Goal: Transaction & Acquisition: Purchase product/service

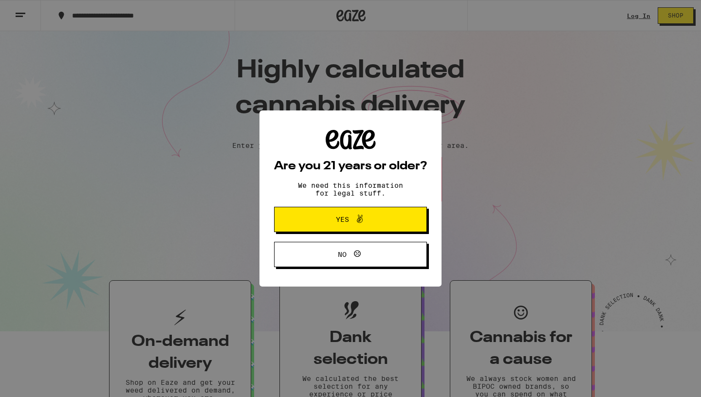
click at [346, 251] on span "No" at bounding box center [350, 254] width 74 height 13
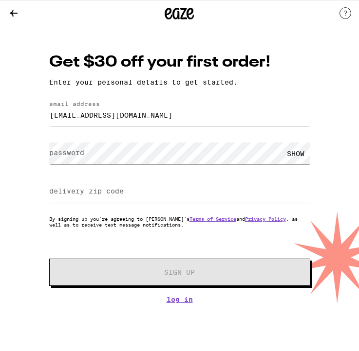
type input "[EMAIL_ADDRESS][DOMAIN_NAME]"
click at [174, 188] on input "delivery zip code" at bounding box center [179, 192] width 261 height 22
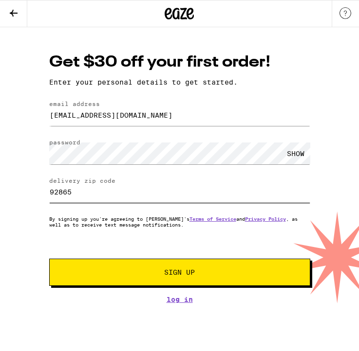
type input "92865"
click at [118, 282] on button "Sign Up" at bounding box center [179, 272] width 261 height 27
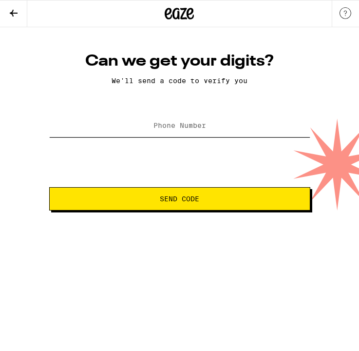
click at [213, 135] on input "Phone Number" at bounding box center [179, 126] width 261 height 22
type input "[PHONE_NUMBER]"
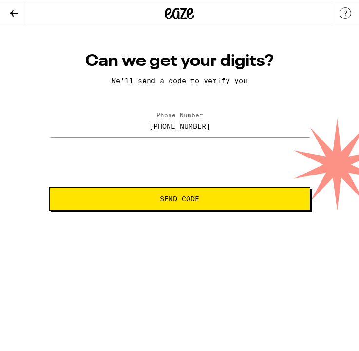
click at [209, 210] on button "Send Code" at bounding box center [179, 198] width 261 height 23
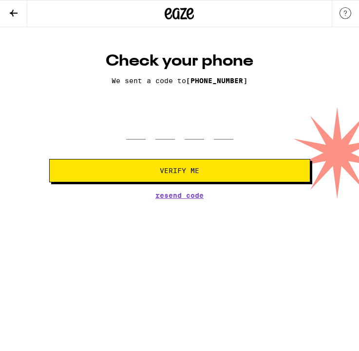
click at [177, 134] on div at bounding box center [179, 126] width 107 height 28
click at [168, 135] on input "tel" at bounding box center [164, 126] width 19 height 28
click at [125, 133] on div at bounding box center [179, 126] width 261 height 28
click at [143, 133] on input "tel" at bounding box center [135, 126] width 19 height 28
type input "6"
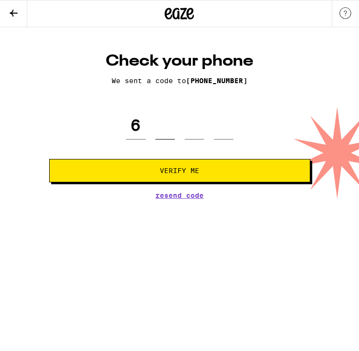
type input "2"
type input "8"
type input "2"
click at [129, 171] on span "Verify Me" at bounding box center [179, 170] width 244 height 7
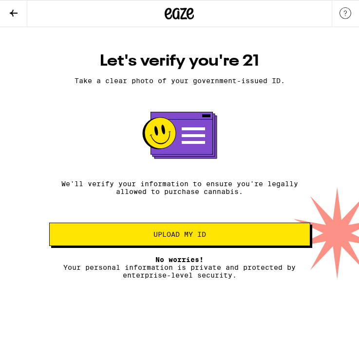
click at [159, 234] on button "Upload my ID" at bounding box center [179, 234] width 261 height 23
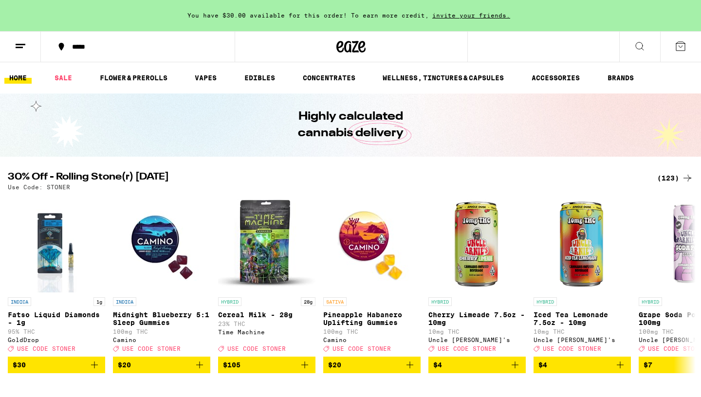
click at [148, 72] on ul "HOME SALE FLOWER & PREROLLS VAPES EDIBLES CONCENTRATES WELLNESS, TINCTURES & CA…" at bounding box center [350, 77] width 701 height 31
click at [148, 76] on link "FLOWER & PREROLLS" at bounding box center [133, 78] width 77 height 12
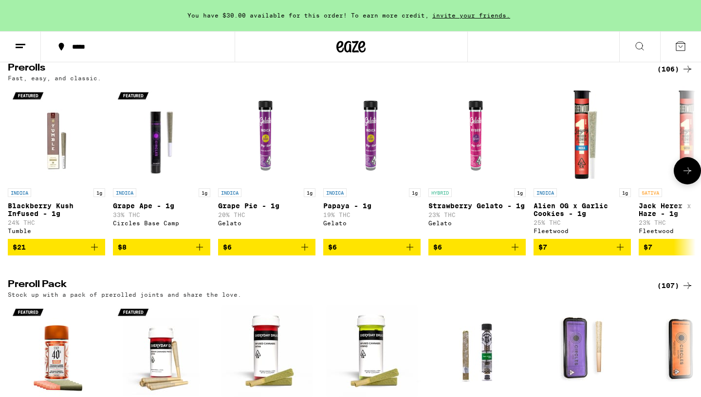
scroll to position [537, 0]
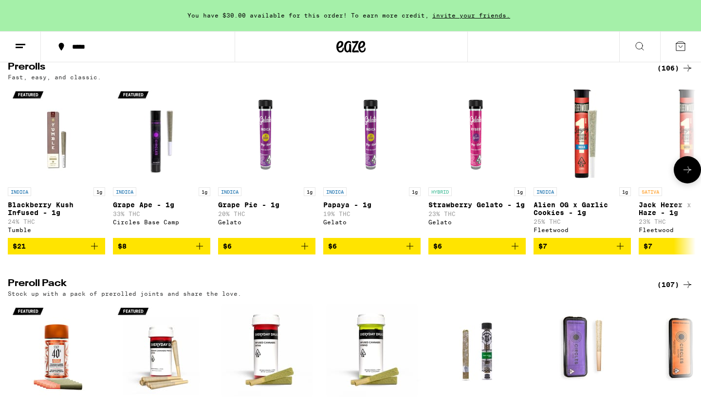
click at [203, 252] on icon "Add to bag" at bounding box center [200, 246] width 12 height 12
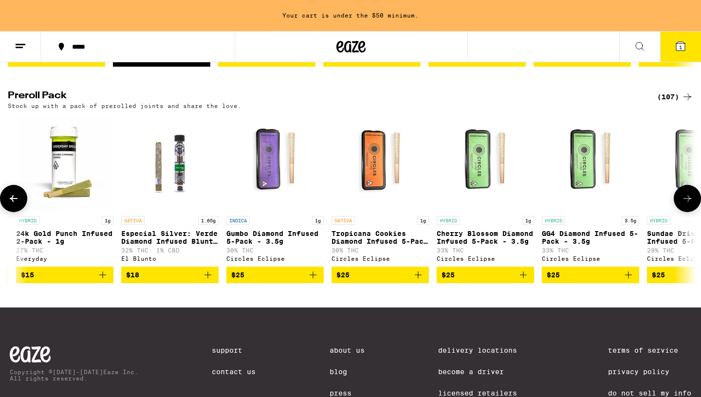
scroll to position [0, 308]
click at [318, 283] on button "$25" at bounding box center [274, 275] width 97 height 17
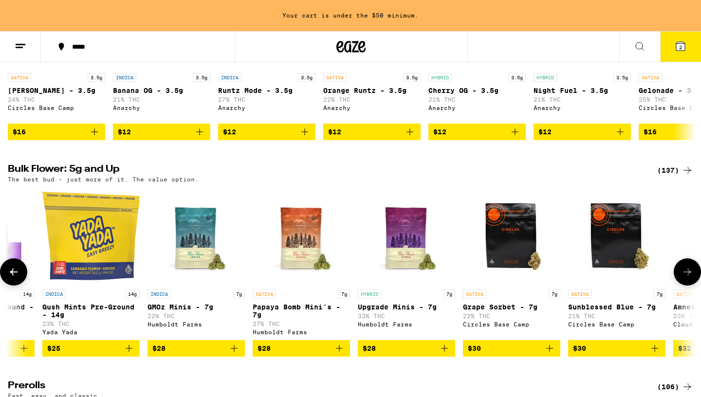
scroll to position [0, 182]
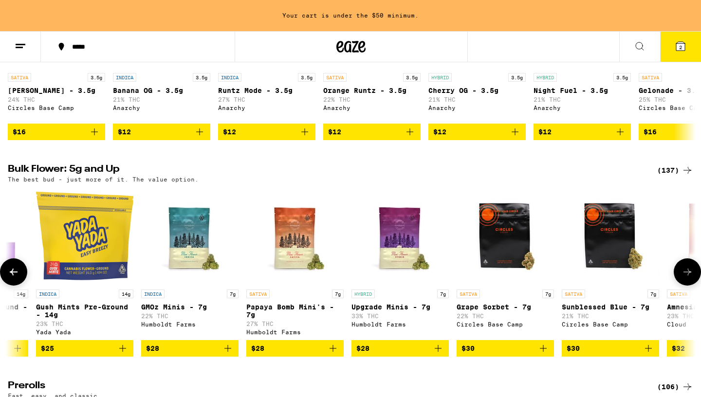
click at [358, 351] on span "$28" at bounding box center [400, 349] width 88 height 12
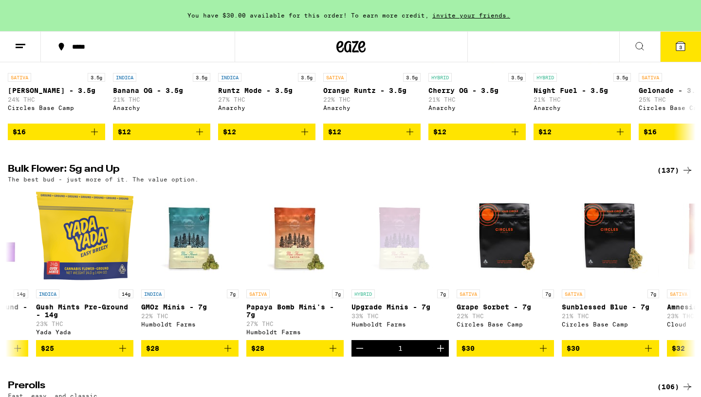
click at [358, 44] on icon at bounding box center [680, 46] width 9 height 9
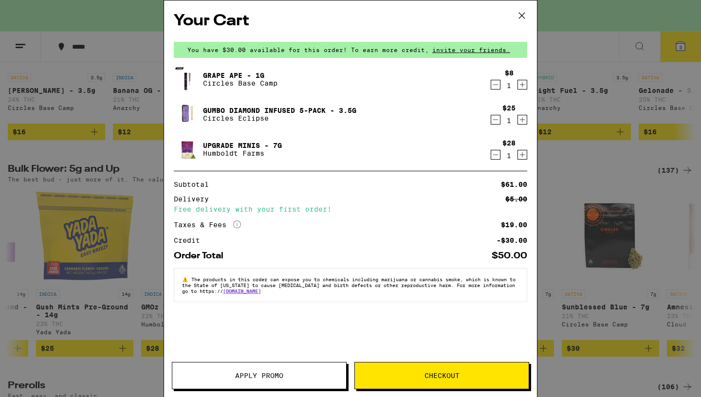
click at [358, 86] on icon "Decrement" at bounding box center [495, 85] width 9 height 12
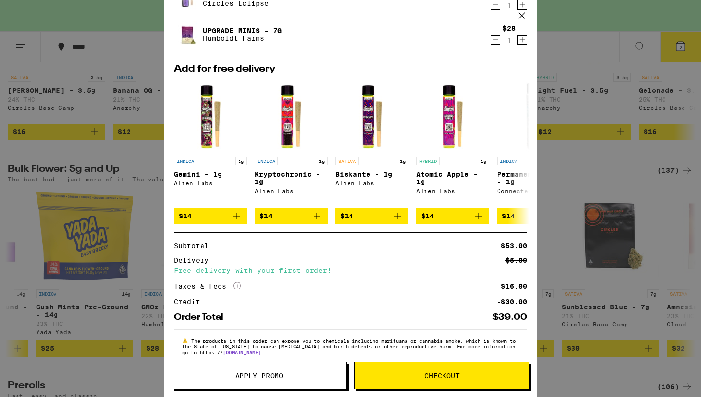
scroll to position [102, 0]
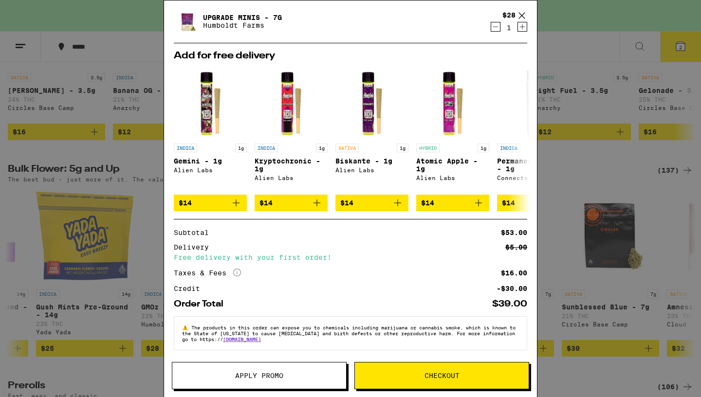
click at [358, 351] on span "Checkout" at bounding box center [441, 375] width 35 height 7
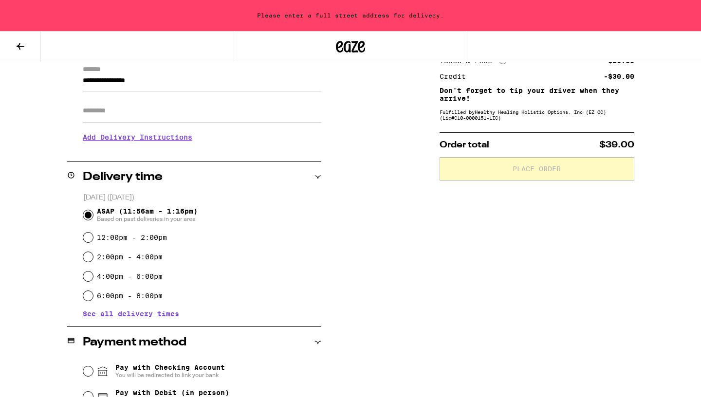
scroll to position [144, 0]
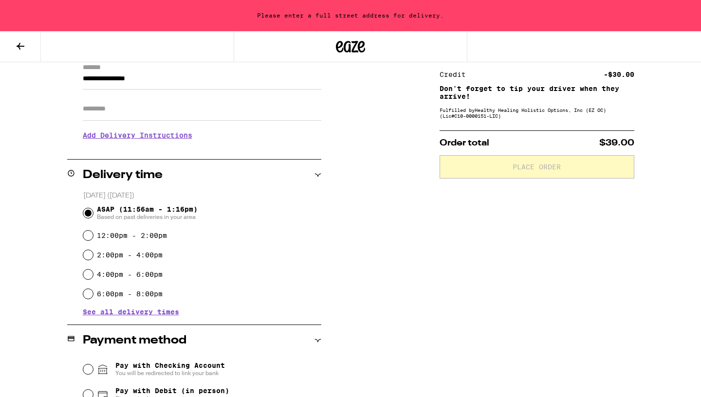
click at [151, 115] on input "Apt/Suite" at bounding box center [202, 108] width 239 height 23
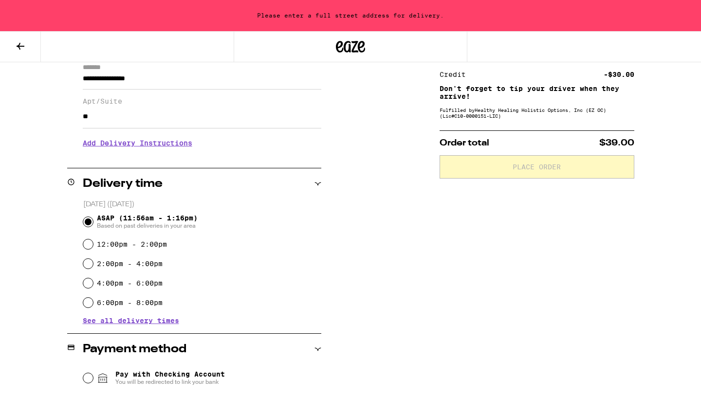
type input "*"
type input "******"
click at [142, 147] on h3 "Add Delivery Instructions" at bounding box center [202, 143] width 239 height 22
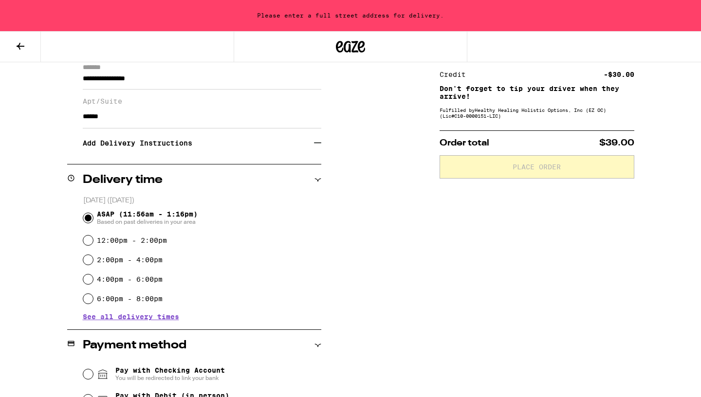
click at [320, 143] on icon at bounding box center [317, 143] width 7 height 0
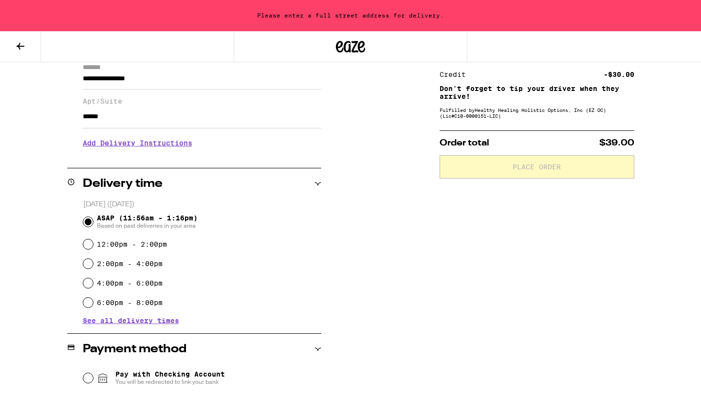
click at [195, 150] on h3 "Add Delivery Instructions" at bounding box center [202, 143] width 239 height 22
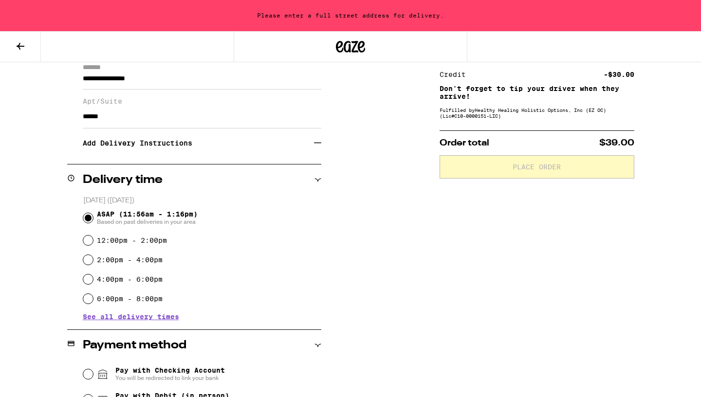
click at [175, 147] on h3 "Add Delivery Instructions" at bounding box center [198, 143] width 231 height 22
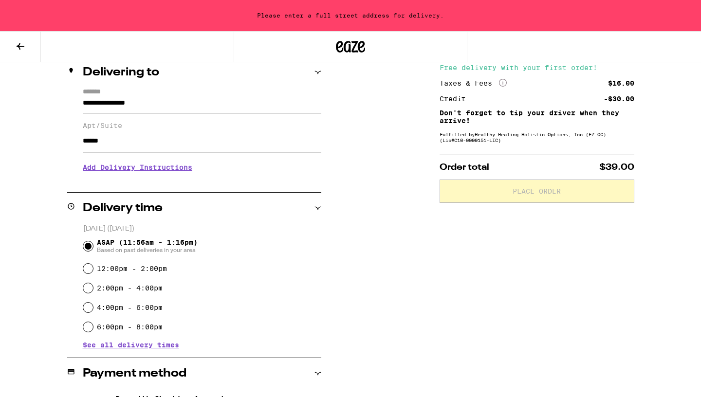
scroll to position [115, 0]
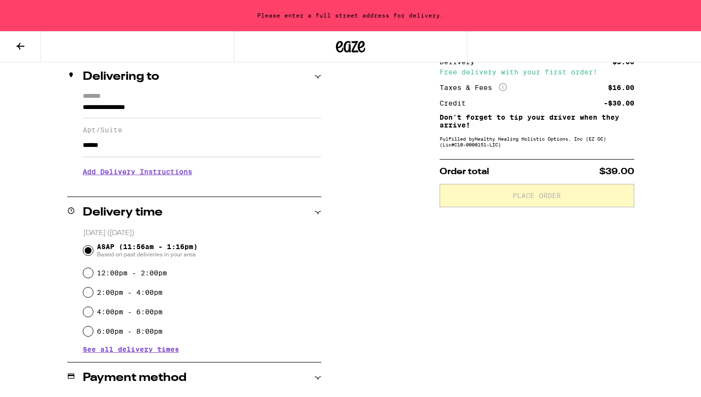
click at [261, 200] on div "Delivery time" at bounding box center [194, 212] width 254 height 31
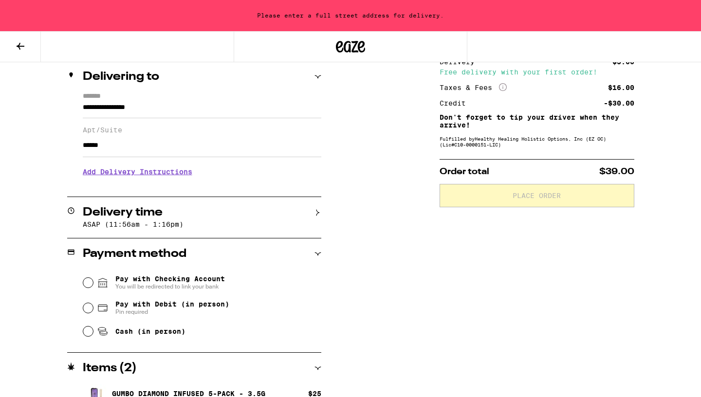
click at [261, 200] on div "Delivery time ASAP (11:56am - 1:16pm)" at bounding box center [194, 217] width 254 height 41
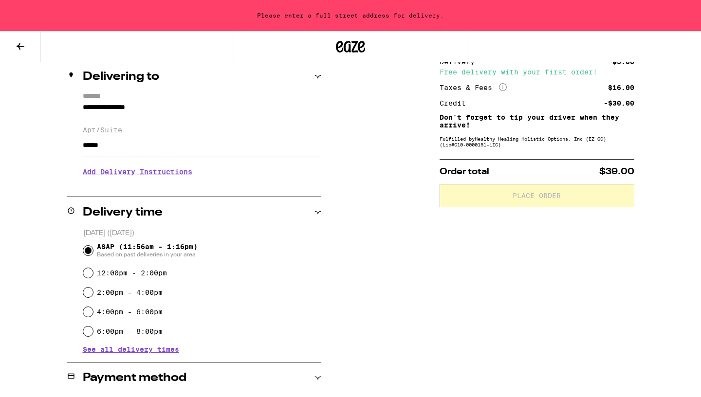
click at [248, 182] on h3 "Add Delivery Instructions" at bounding box center [202, 172] width 239 height 22
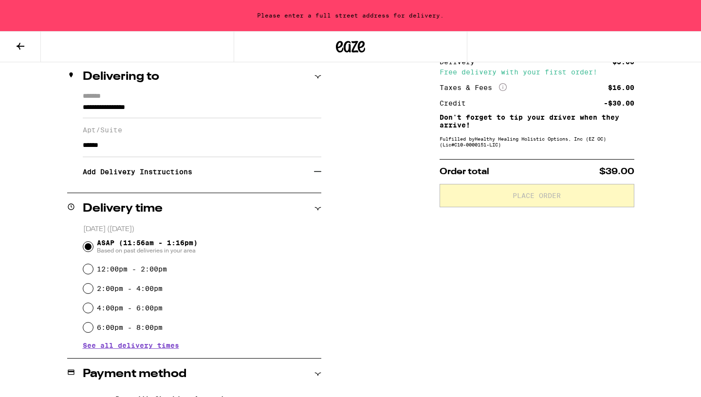
click at [248, 182] on h3 "Add Delivery Instructions" at bounding box center [198, 172] width 231 height 22
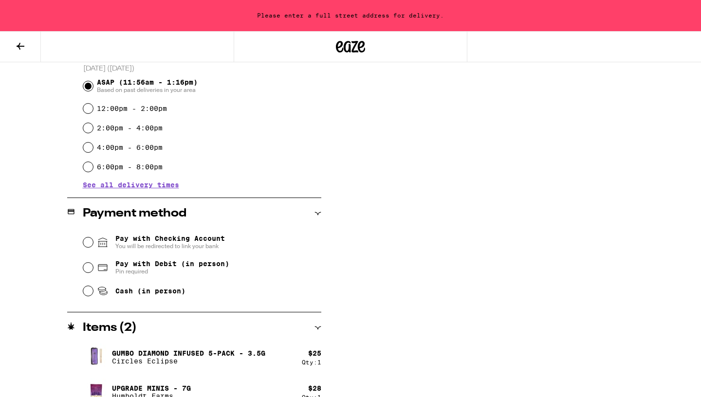
scroll to position [296, 0]
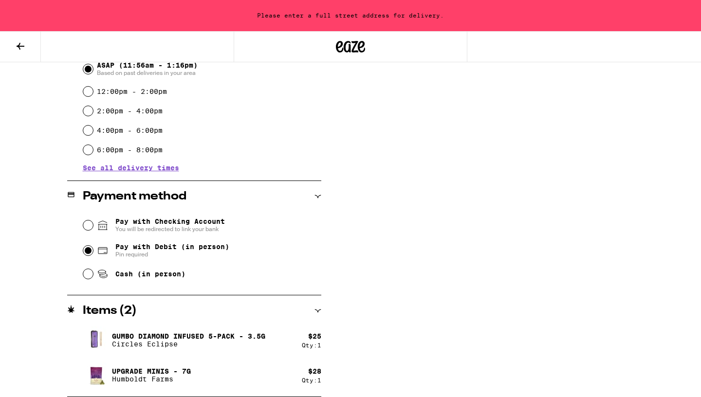
click at [88, 252] on input "Pay with Debit (in person) Pin required" at bounding box center [88, 251] width 10 height 10
radio input "true"
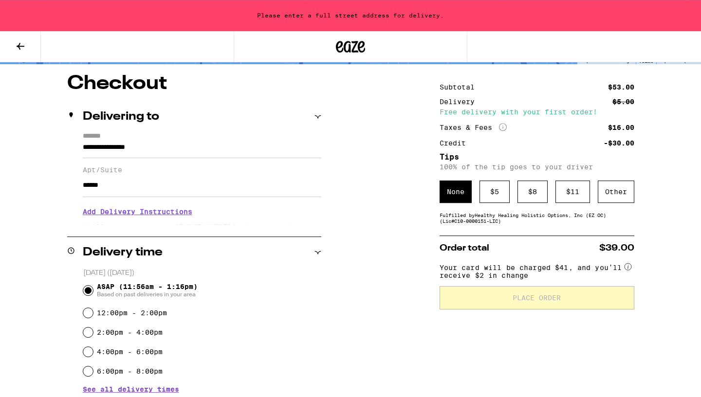
scroll to position [76, 0]
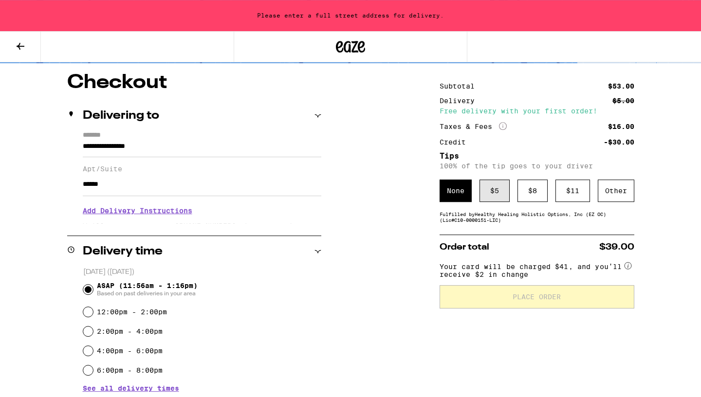
click at [358, 195] on div "$ 5" at bounding box center [494, 191] width 30 height 22
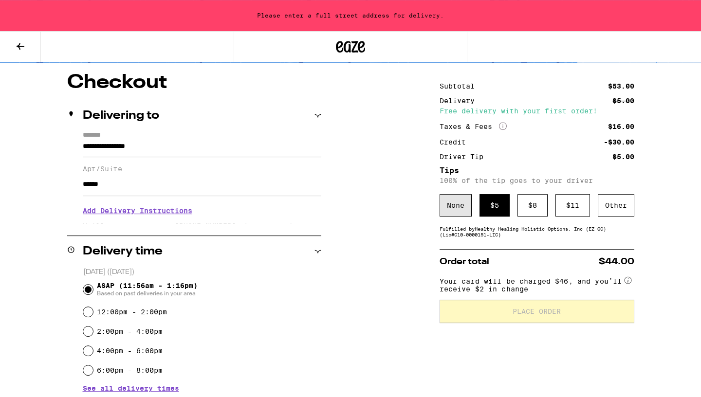
click at [358, 207] on div "None" at bounding box center [456, 205] width 32 height 22
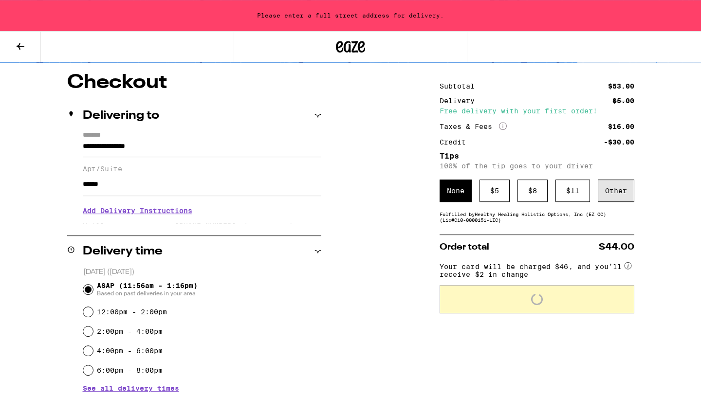
click at [358, 190] on div "Other" at bounding box center [616, 191] width 37 height 22
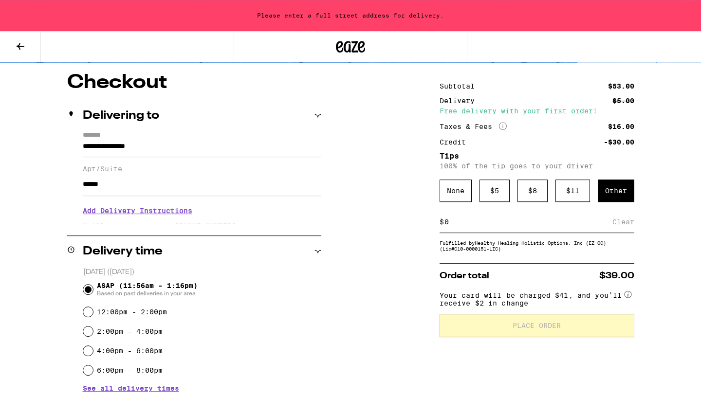
click at [358, 226] on input at bounding box center [528, 222] width 168 height 9
type input "1"
click at [358, 231] on div "Save" at bounding box center [626, 221] width 18 height 21
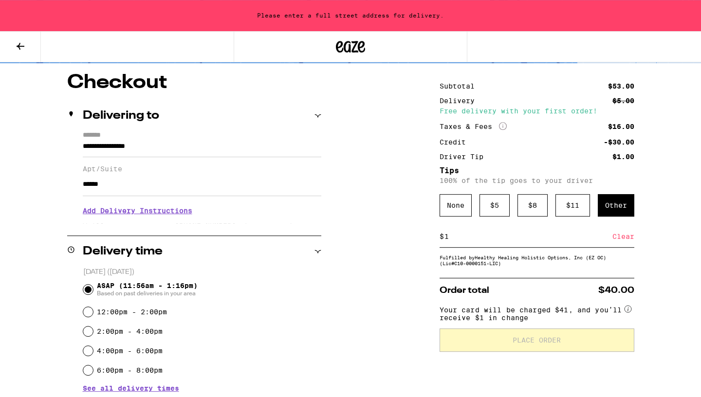
click at [167, 138] on label "*******" at bounding box center [202, 135] width 239 height 9
click at [167, 141] on input "**********" at bounding box center [202, 149] width 239 height 17
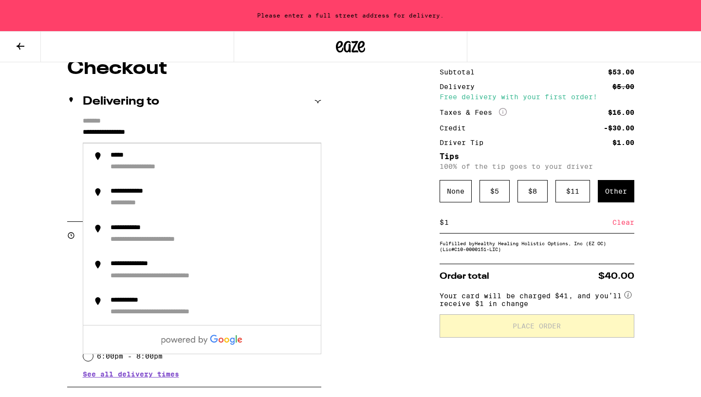
scroll to position [80, 0]
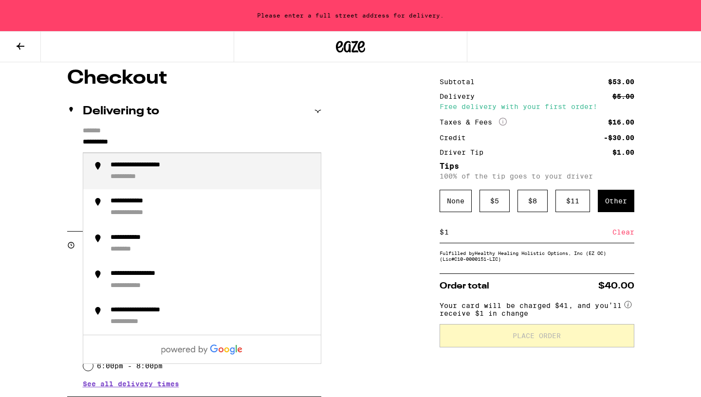
click at [129, 168] on div "**********" at bounding box center [155, 165] width 88 height 9
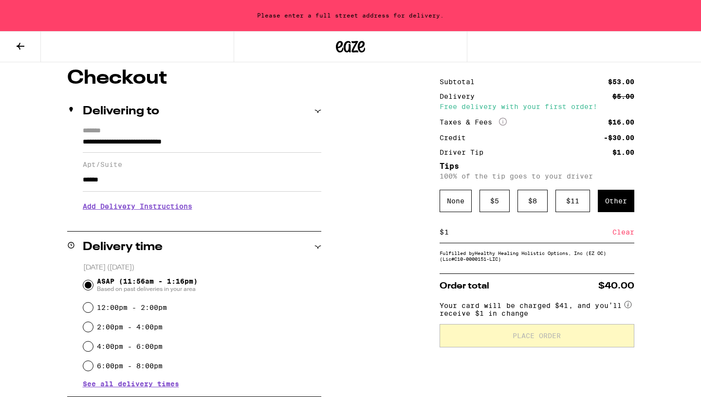
type input "**********"
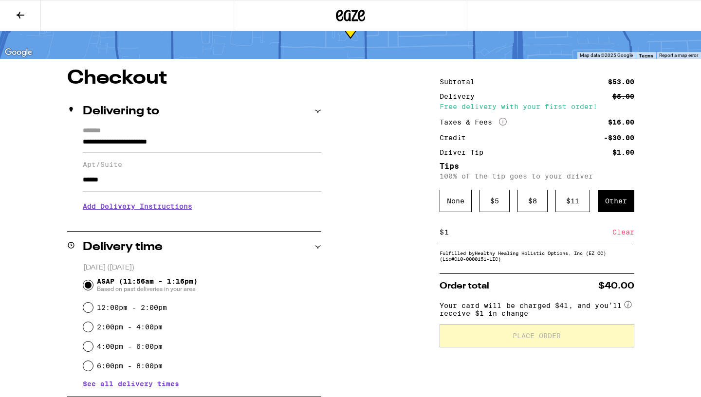
scroll to position [101, 0]
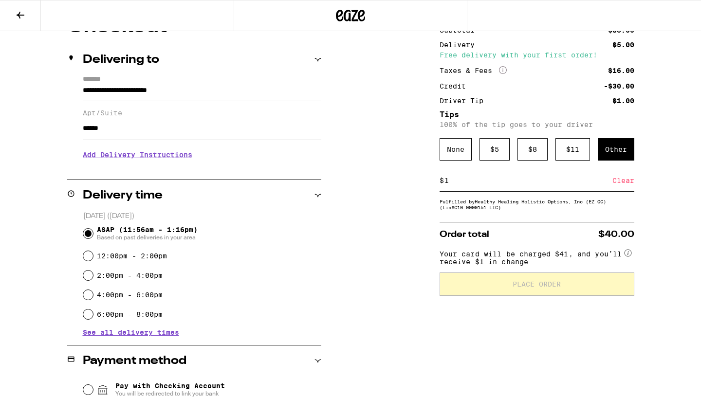
click at [176, 162] on h3 "Add Delivery Instructions" at bounding box center [202, 155] width 239 height 22
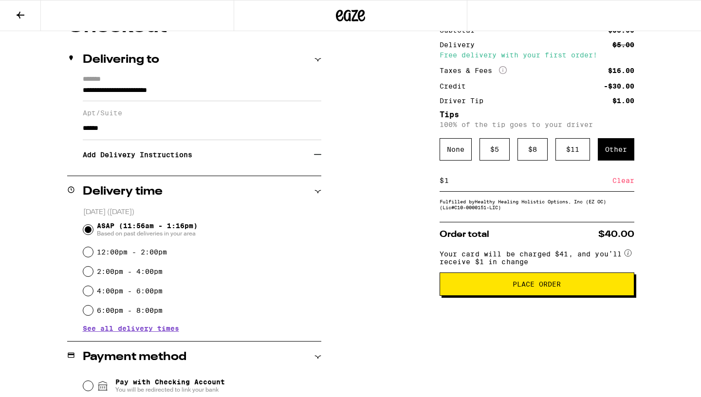
click at [176, 162] on h3 "Add Delivery Instructions" at bounding box center [198, 155] width 231 height 22
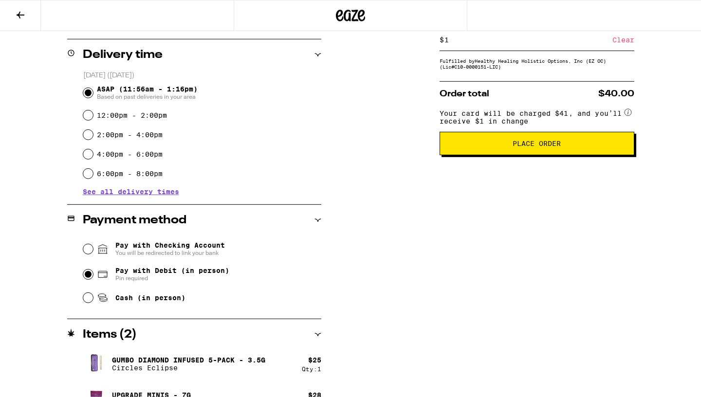
scroll to position [265, 0]
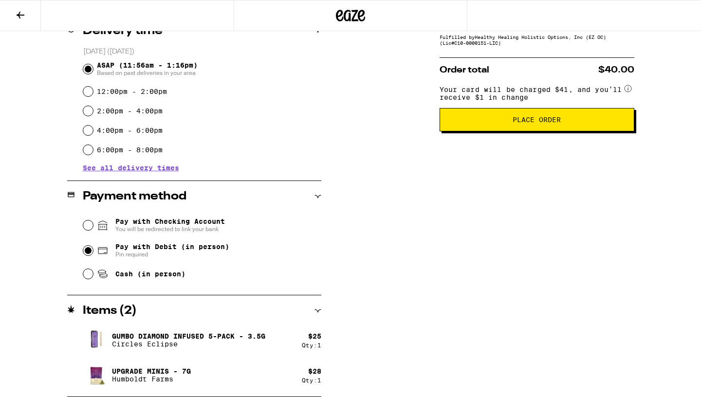
click at [358, 131] on button "Place Order" at bounding box center [537, 119] width 195 height 23
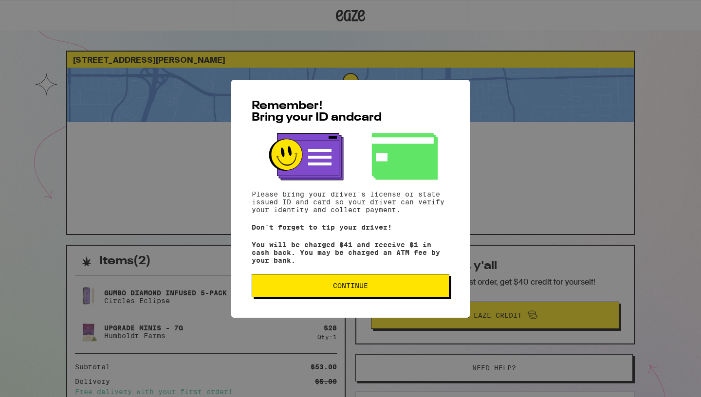
click at [354, 286] on span "Continue" at bounding box center [350, 285] width 35 height 7
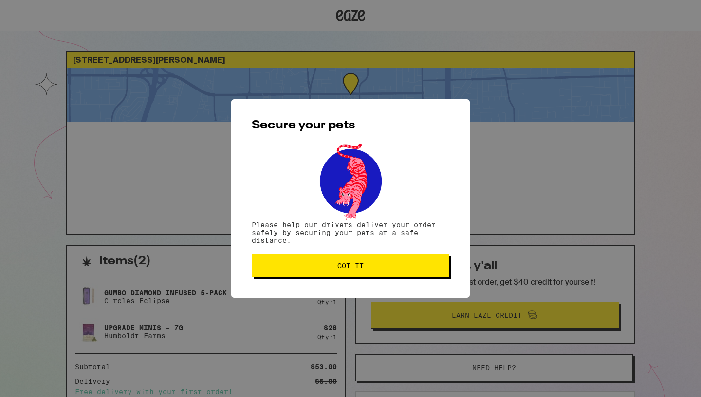
click at [354, 267] on span "Got it" at bounding box center [350, 265] width 26 height 7
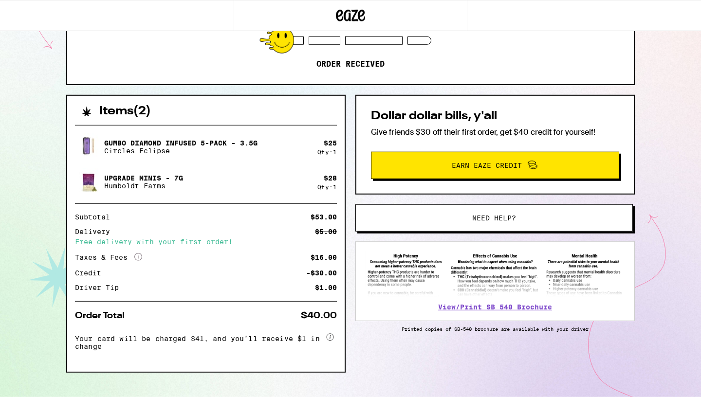
scroll to position [146, 0]
